Goal: Transaction & Acquisition: Purchase product/service

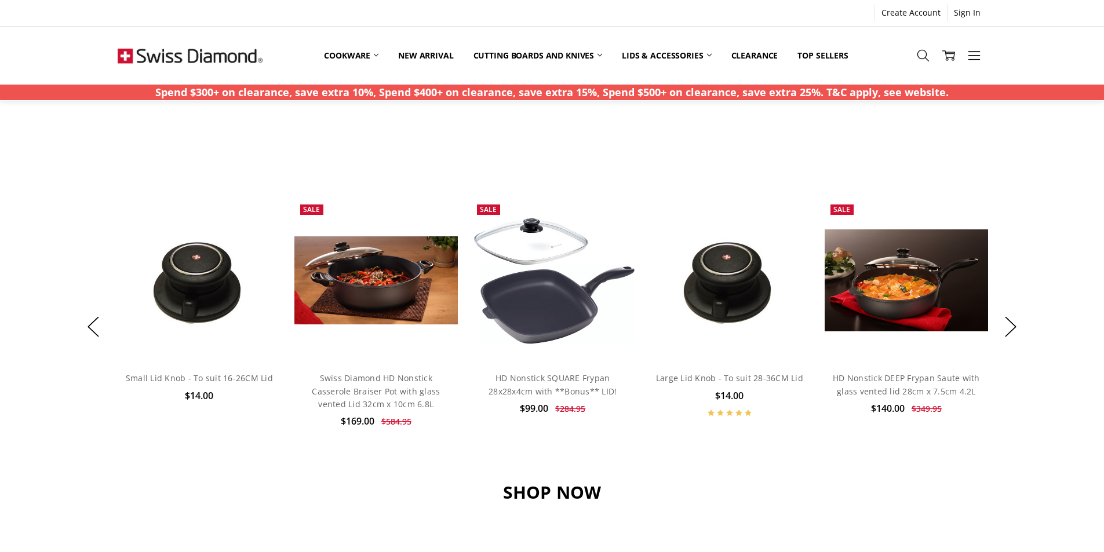
scroll to position [348, 0]
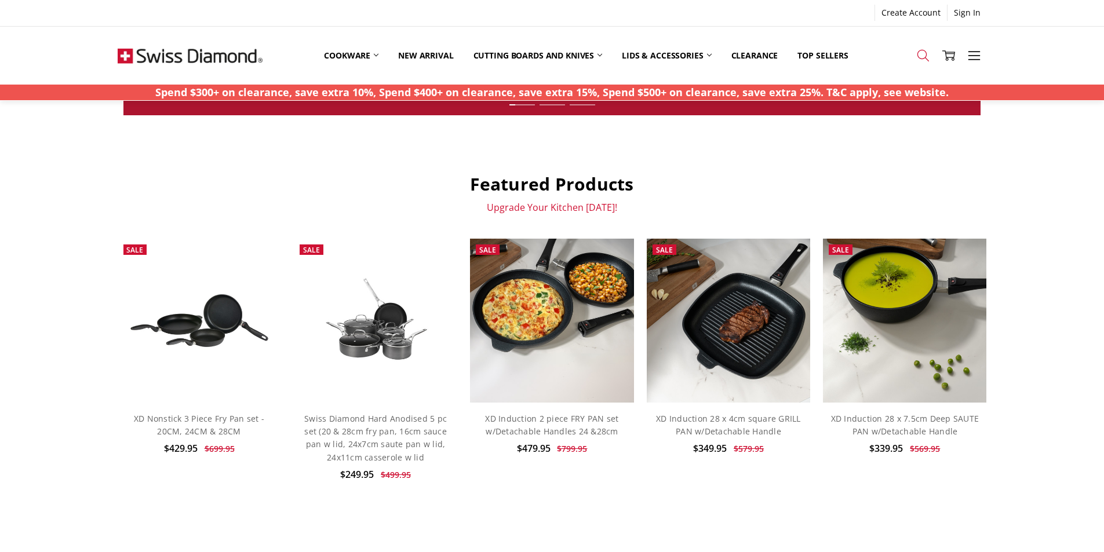
click at [923, 50] on use at bounding box center [923, 56] width 12 height 12
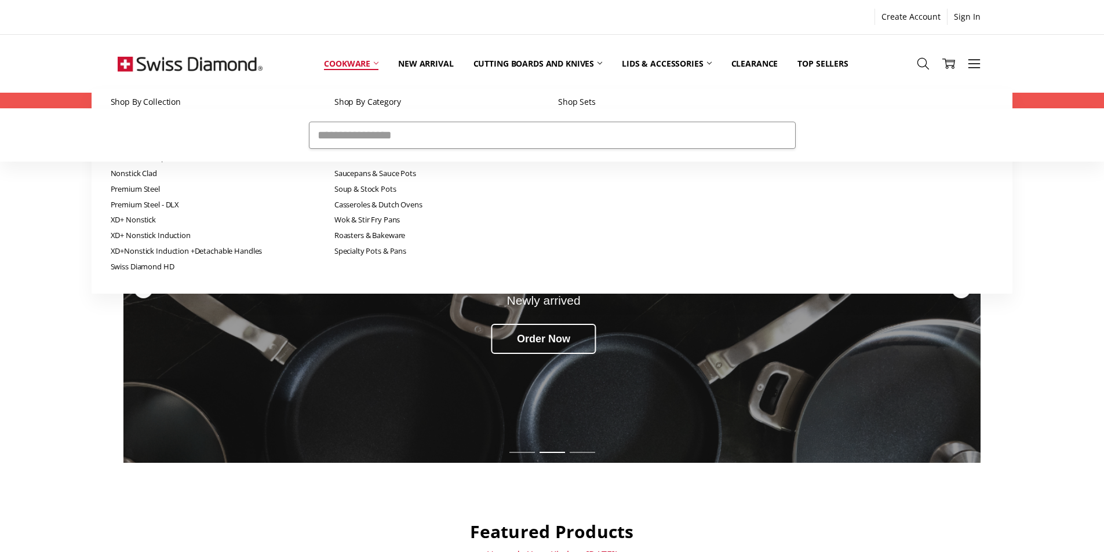
click at [337, 62] on link "Cookware" at bounding box center [351, 64] width 74 height 52
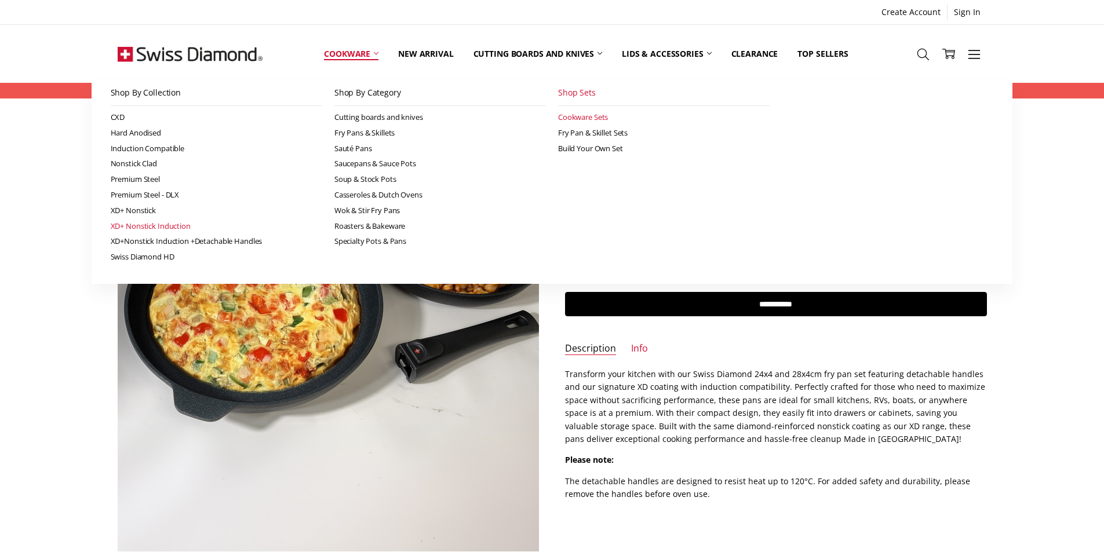
click at [166, 225] on link "XD+ Nonstick Induction" at bounding box center [217, 226] width 212 height 16
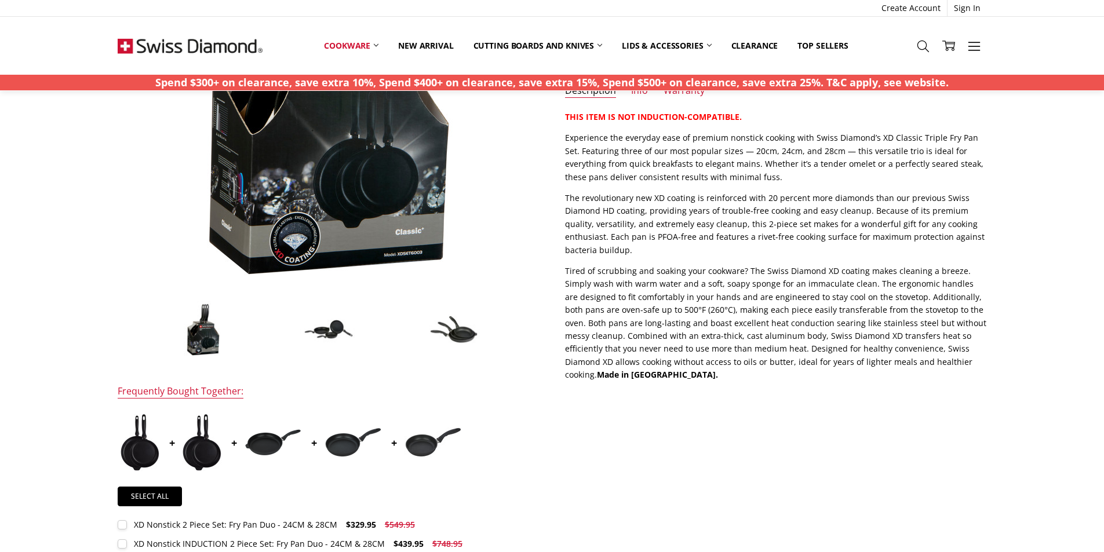
scroll to position [348, 0]
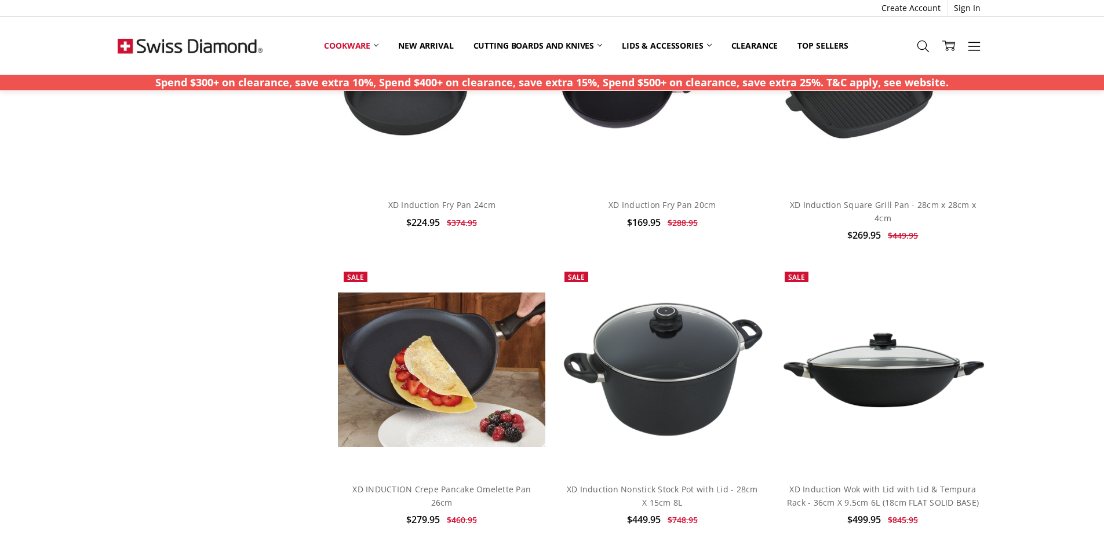
scroll to position [1970, 0]
